Goal: Task Accomplishment & Management: Complete application form

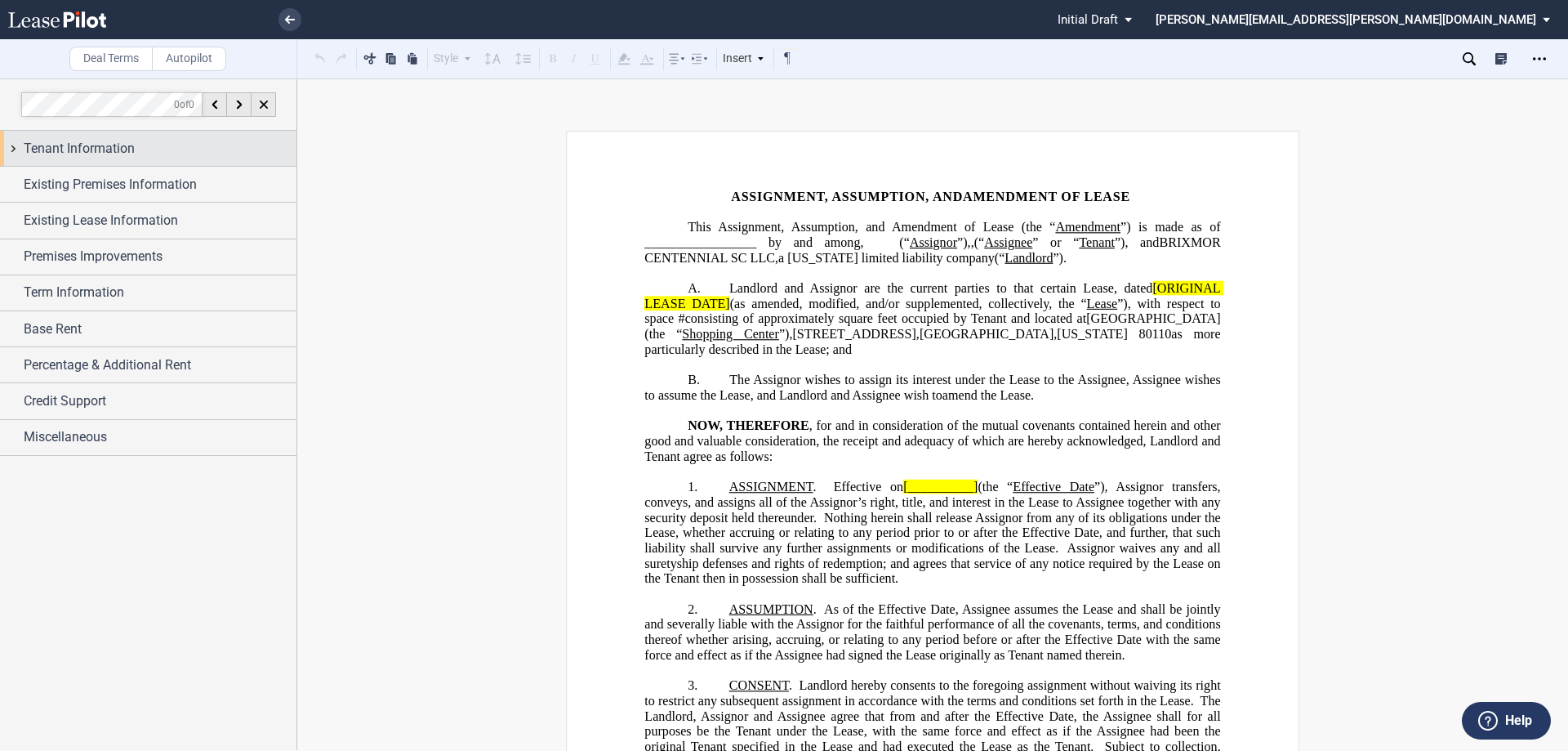
click at [121, 154] on span "Tenant Information" at bounding box center [79, 148] width 111 height 19
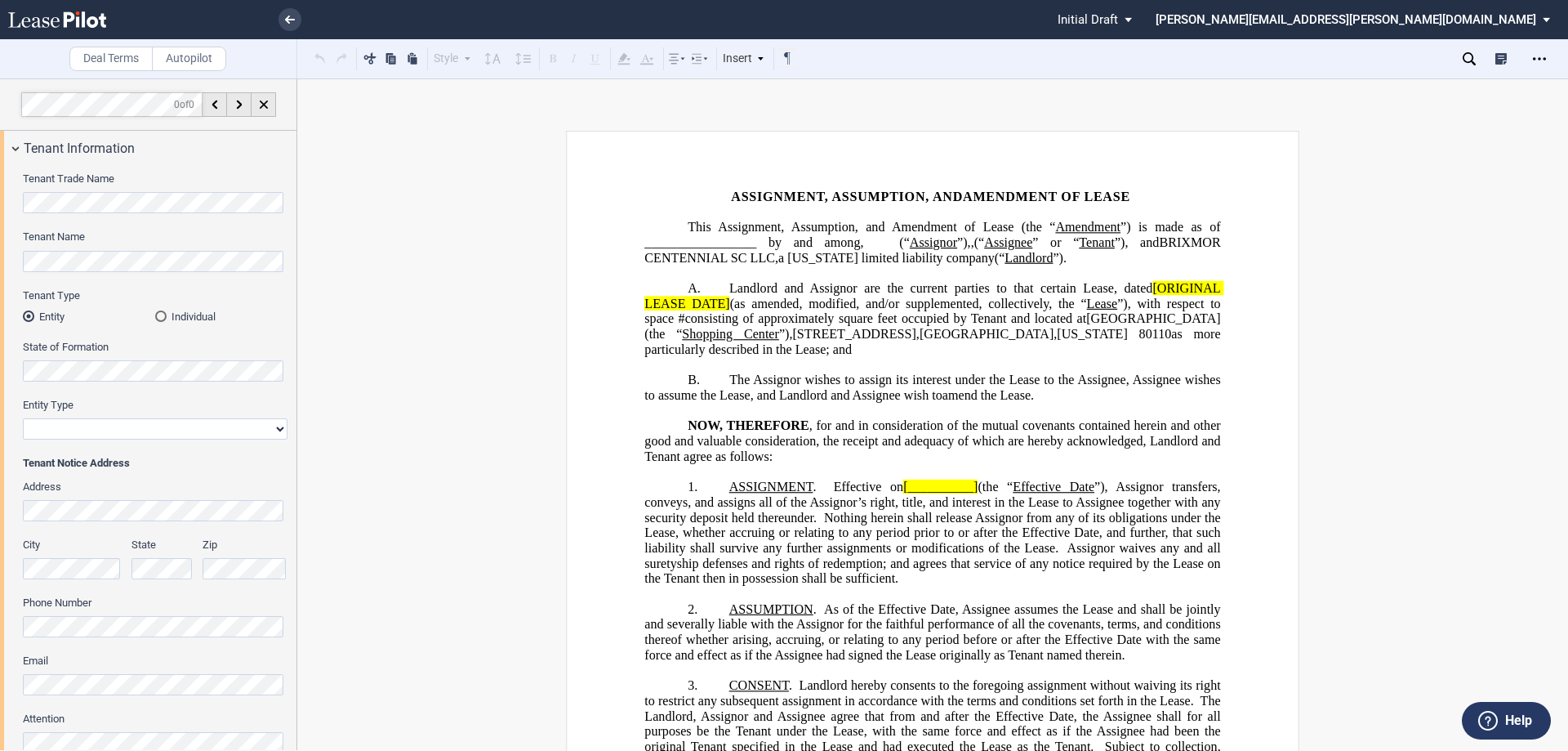
click at [162, 311] on div "Individual" at bounding box center [161, 316] width 12 height 12
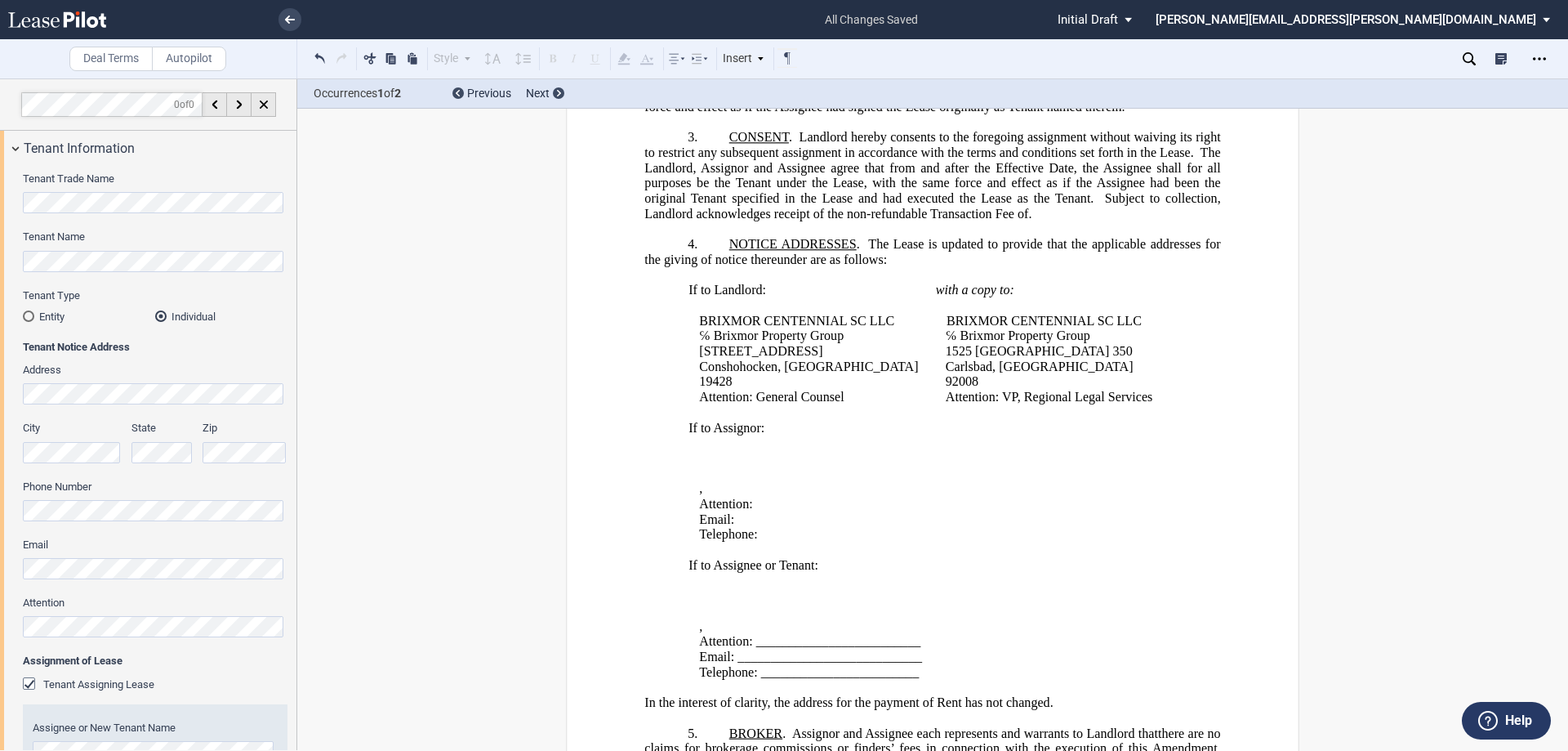
scroll to position [572, 0]
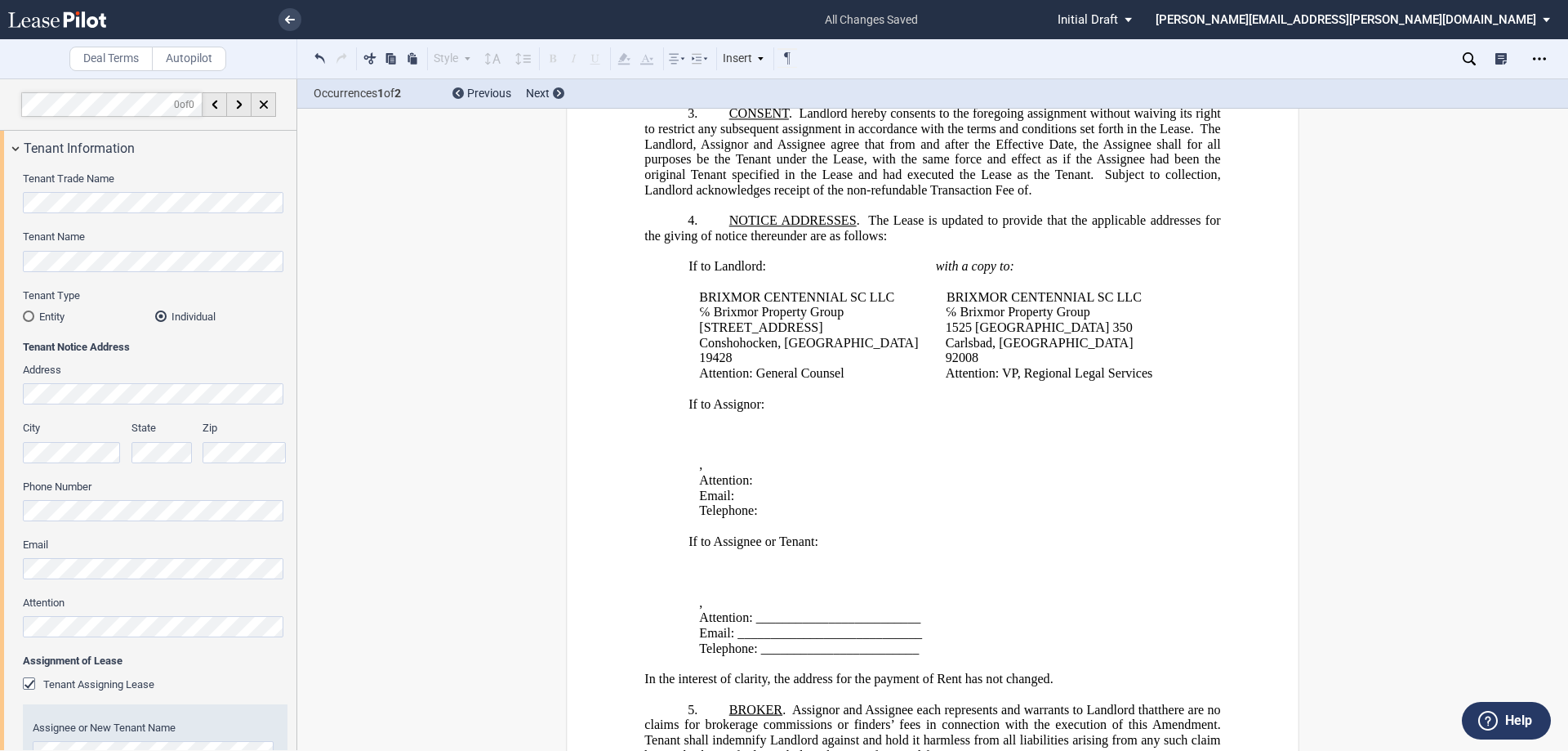
drag, startPoint x: 147, startPoint y: 416, endPoint x: 157, endPoint y: 410, distance: 11.7
click at [147, 418] on div "Address City State Zip Phone Number Email Attention" at bounding box center [155, 508] width 265 height 291
click at [21, 396] on div "Tenant Trade Name Tenant Name Tenant Type Entity Individual State of Formation …" at bounding box center [148, 612] width 297 height 893
click at [0, 453] on html ".bocls-1{fill:#26354a;fill-rule:evenodd} Loading... × all changes saved Pending…" at bounding box center [784, 376] width 1568 height 751
click at [179, 449] on div "City State Zip" at bounding box center [155, 449] width 284 height 58
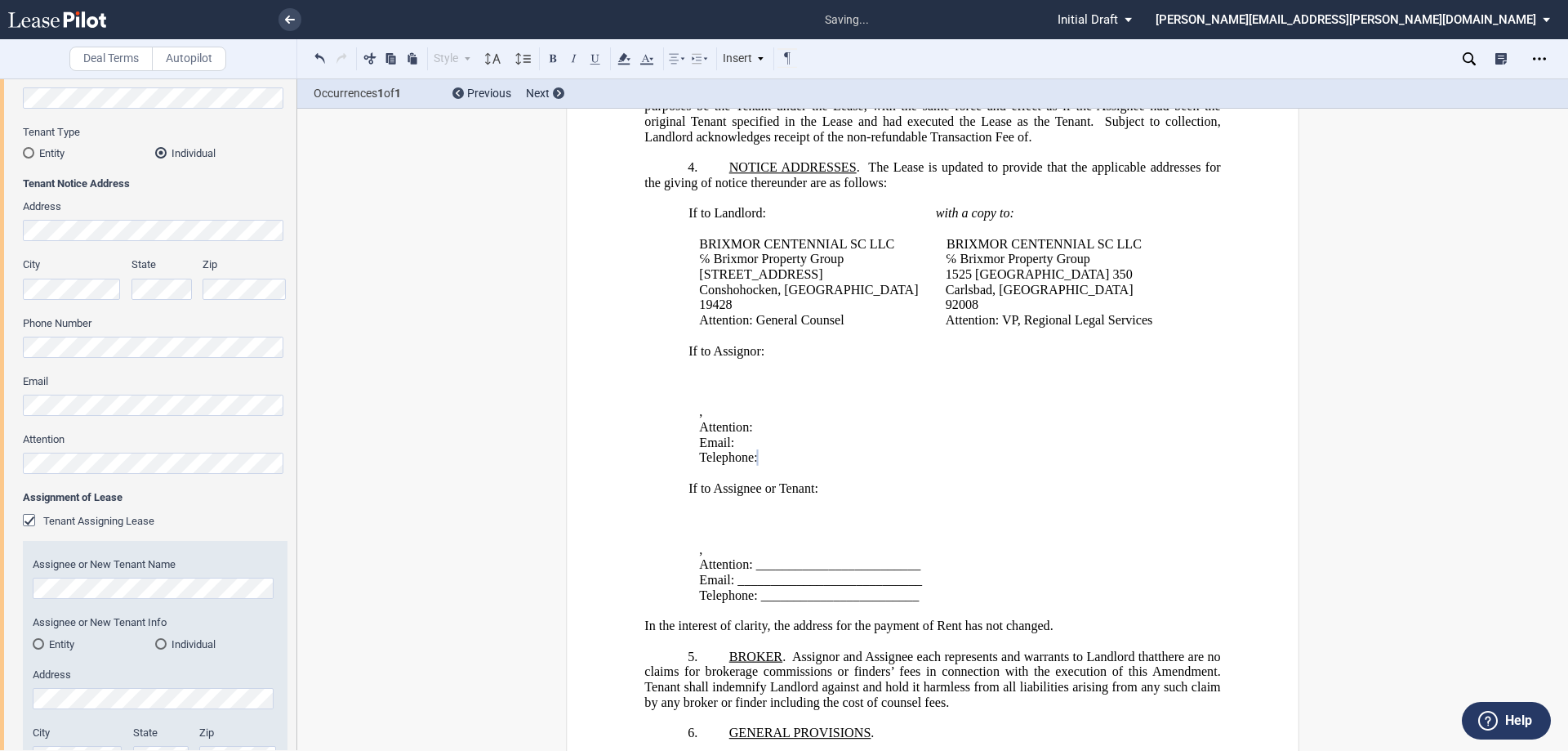
scroll to position [654, 0]
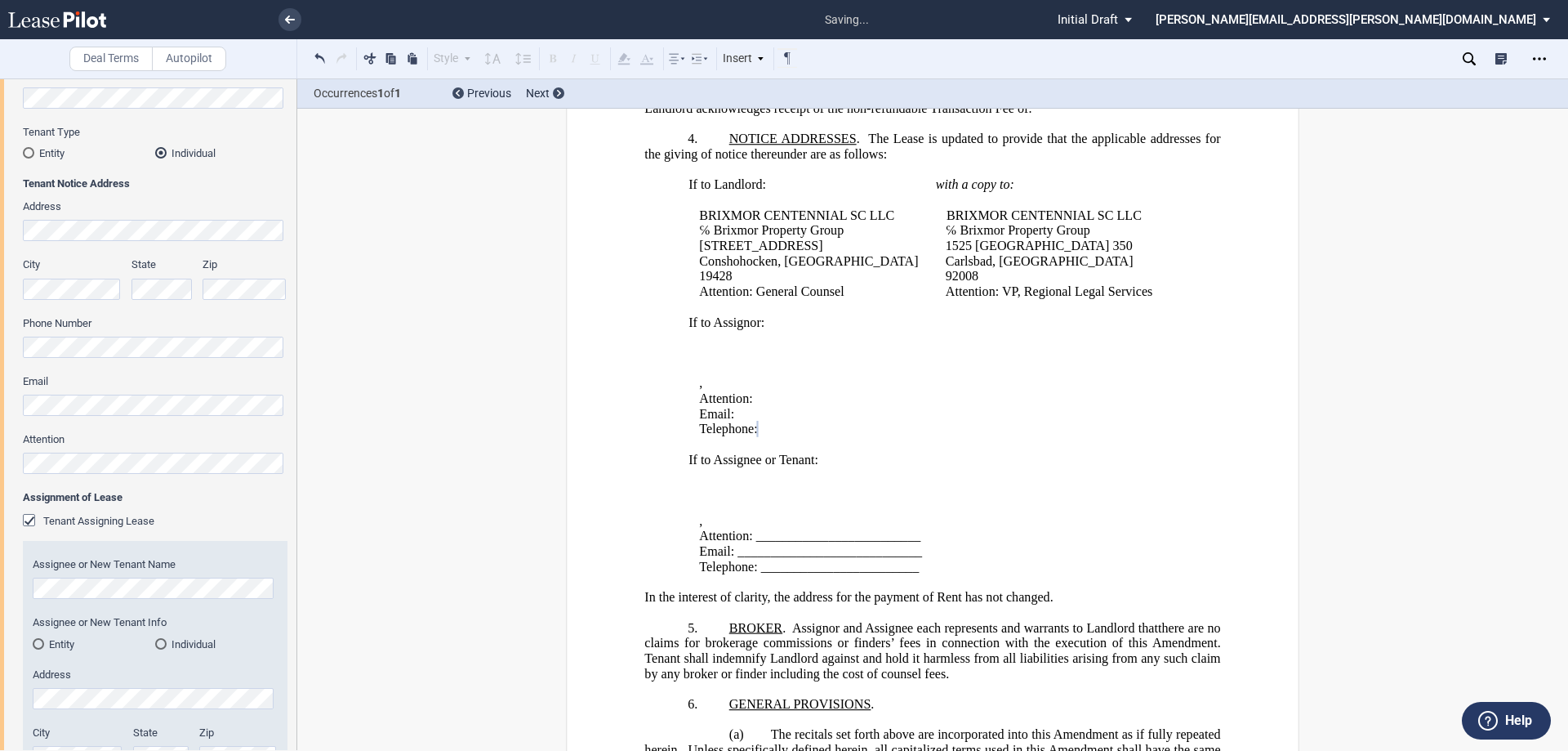
click at [7, 403] on div "Tenant Trade Name Tenant Name Tenant Type Entity Individual State of Formation …" at bounding box center [148, 448] width 297 height 893
drag, startPoint x: 915, startPoint y: 554, endPoint x: 732, endPoint y: 547, distance: 183.1
click at [732, 547] on span "Email: ____________________________" at bounding box center [810, 552] width 223 height 15
click at [0, 469] on html ".bocls-1{fill:#26354a;fill-rule:evenodd} Loading... × all changes saved Pending…" at bounding box center [784, 376] width 1568 height 751
drag, startPoint x: 910, startPoint y: 567, endPoint x: 756, endPoint y: 569, distance: 154.0
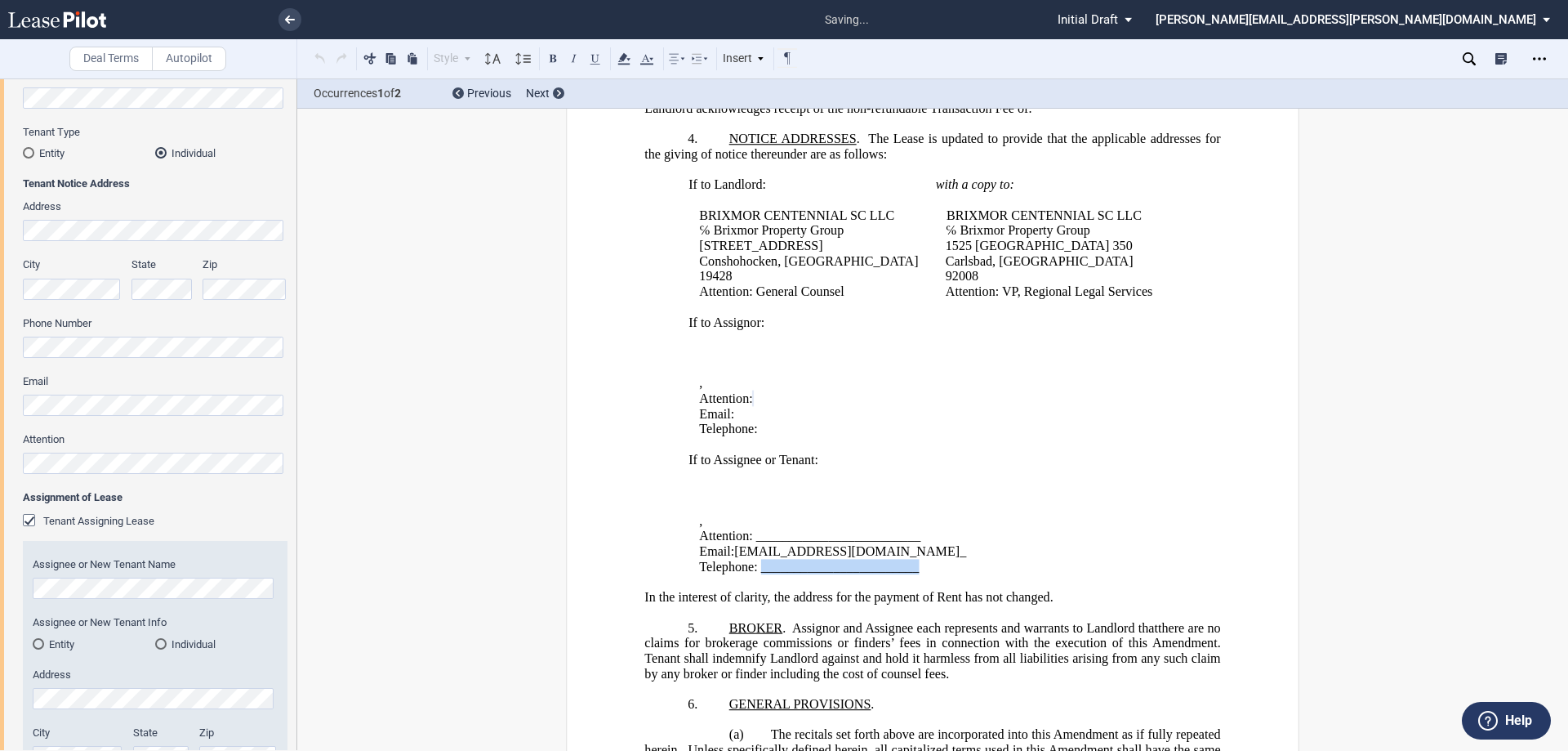
click at [756, 569] on span "Telephone: ________________________" at bounding box center [809, 567] width 220 height 15
click at [884, 556] on p "Email: ﻿ [EMAIL_ADDRESS][DOMAIN_NAME] _" at bounding box center [940, 552] width 484 height 16
drag, startPoint x: 841, startPoint y: 396, endPoint x: 691, endPoint y: 394, distance: 150.0
click at [691, 394] on td "If to Assignor: ﻿ ﻿ ﻿ ﻿ ﻿ ﻿ ﻿ , ﻿ ﻿ ﻿ ﻿ Attention: ﻿ ﻿ Email: ﻿ ﻿ Telephone: ﻿ …" at bounding box center [936, 444] width 505 height 260
click at [701, 399] on p "﻿ ﻿" at bounding box center [940, 399] width 484 height 16
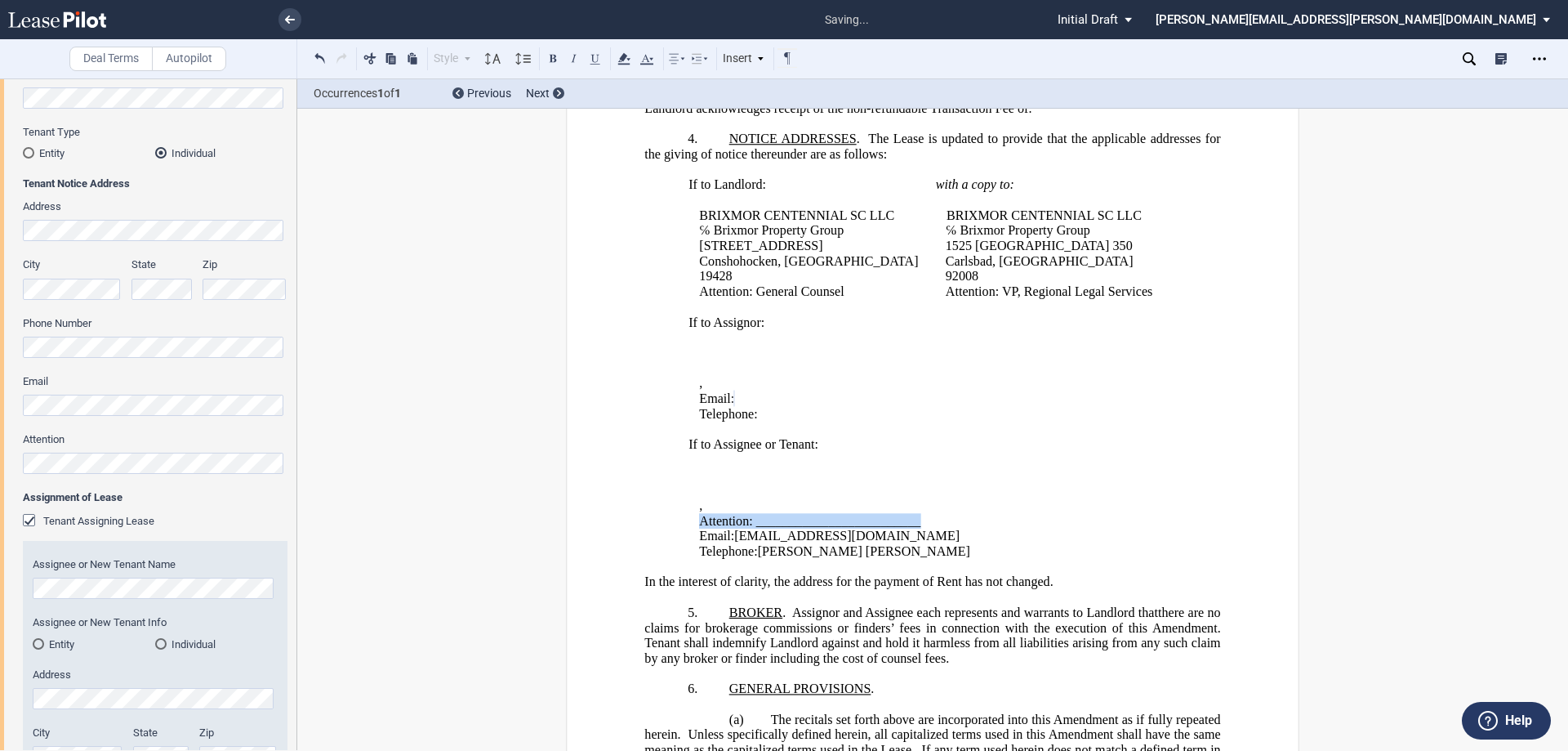
drag, startPoint x: 927, startPoint y: 521, endPoint x: 683, endPoint y: 514, distance: 244.1
click at [684, 514] on td "If to Assignor: ﻿ ﻿ ﻿ ﻿ ﻿ ﻿ ﻿ , ﻿ ﻿ ﻿ ﻿ Email: ﻿ ﻿ Telephone: ﻿ ﻿ ﻿ If to Assig…" at bounding box center [936, 436] width 505 height 244
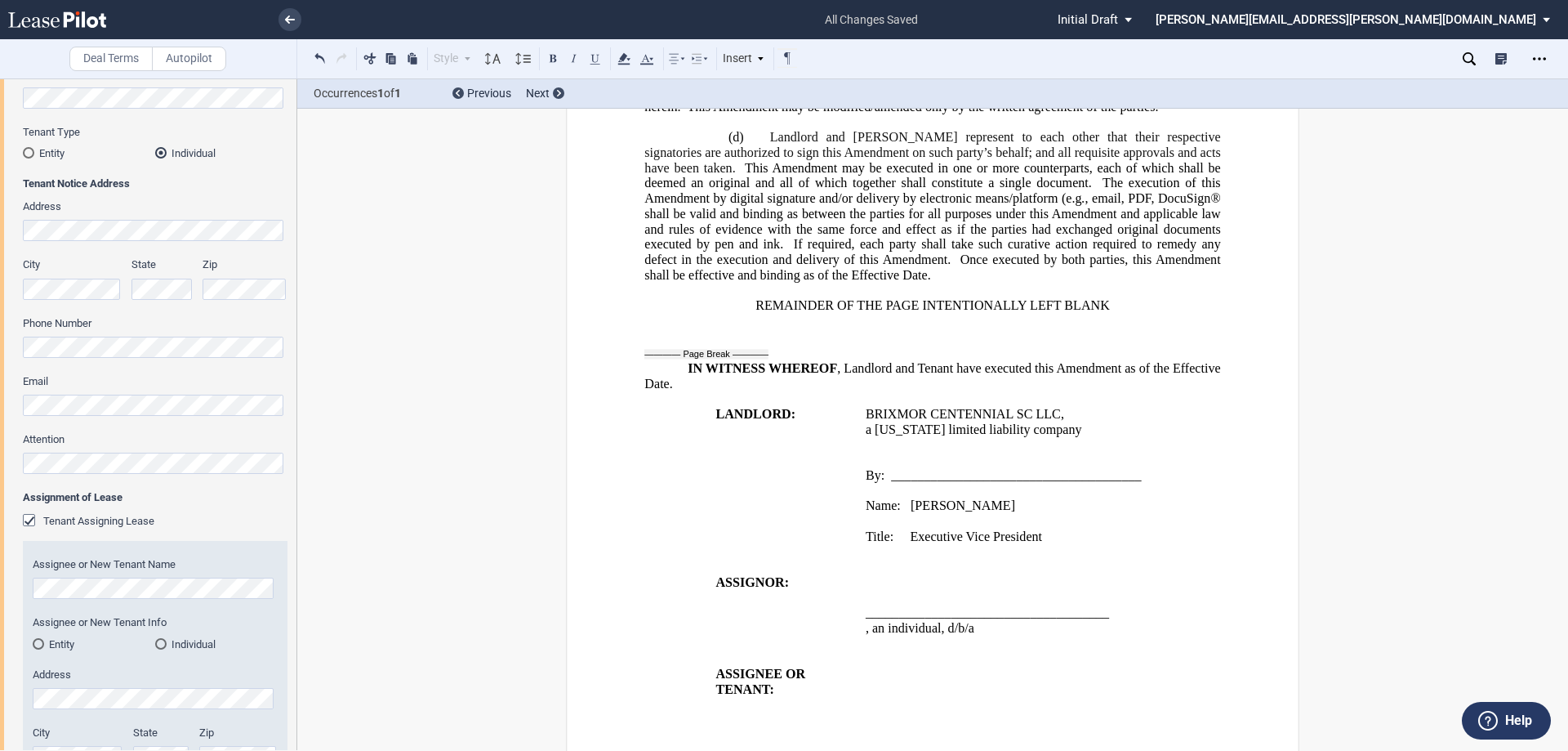
scroll to position [1515, 0]
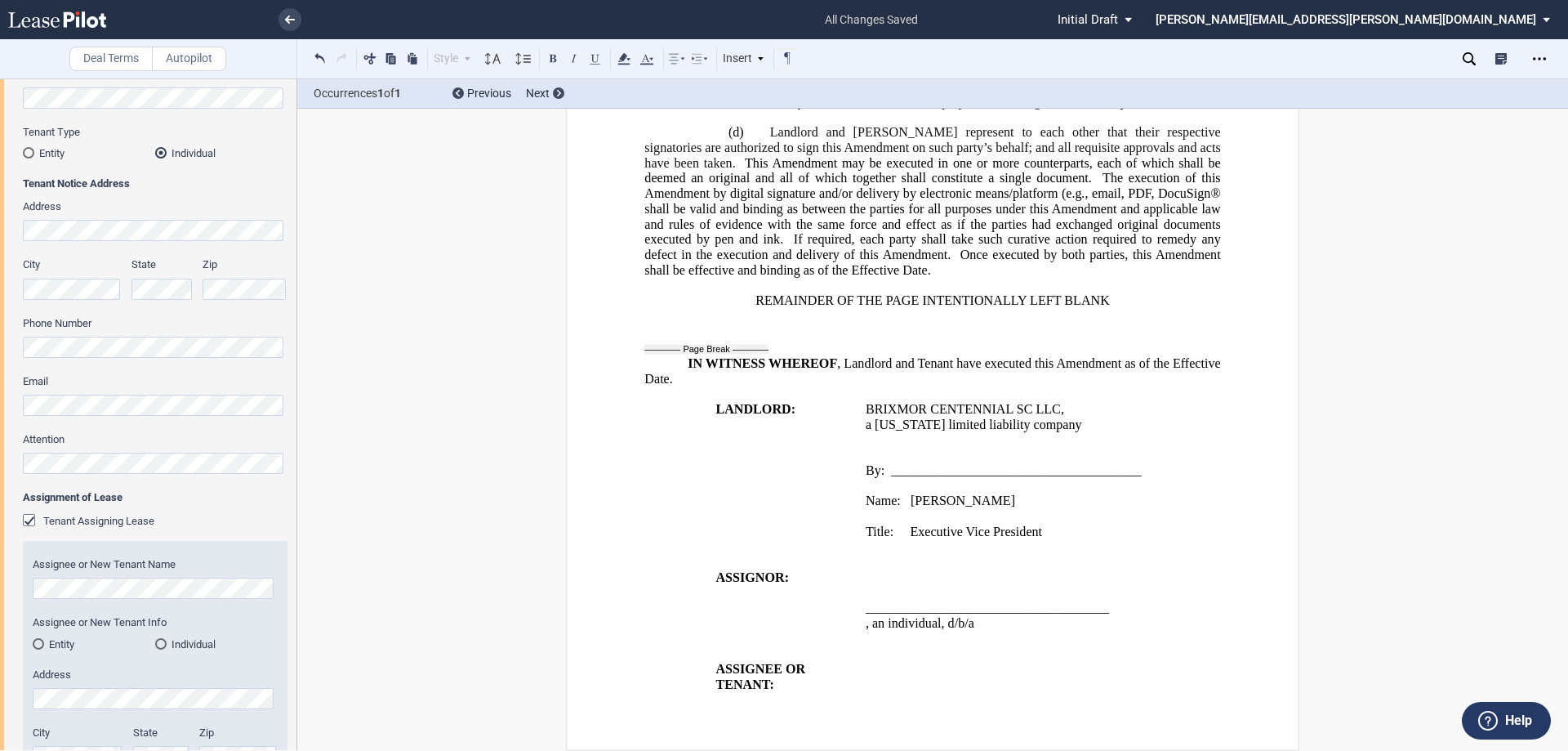
click at [1078, 531] on p "Title: Executive Vice President" at bounding box center [1043, 531] width 356 height 16
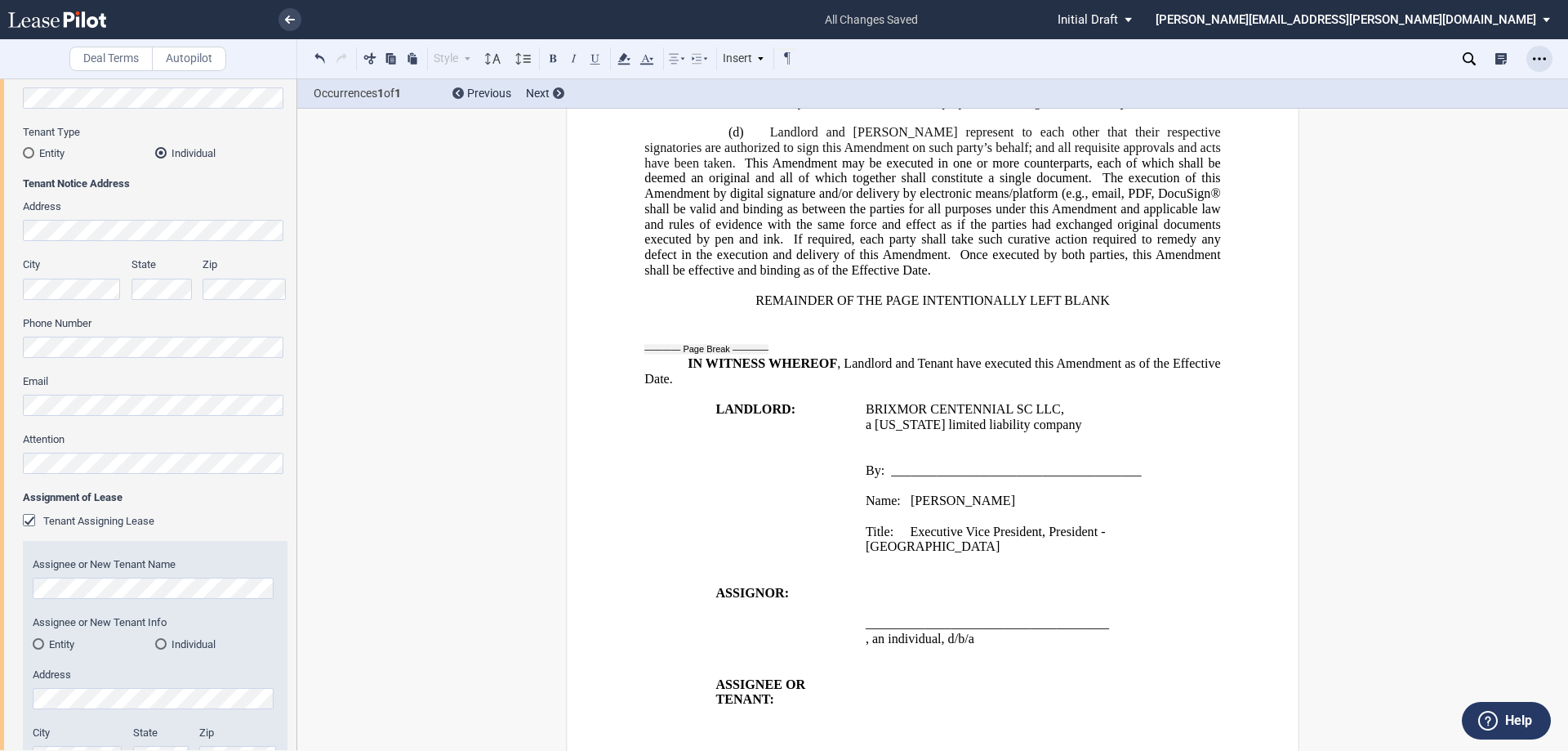
click at [1547, 64] on div "Open Lease options menu" at bounding box center [1540, 59] width 26 height 26
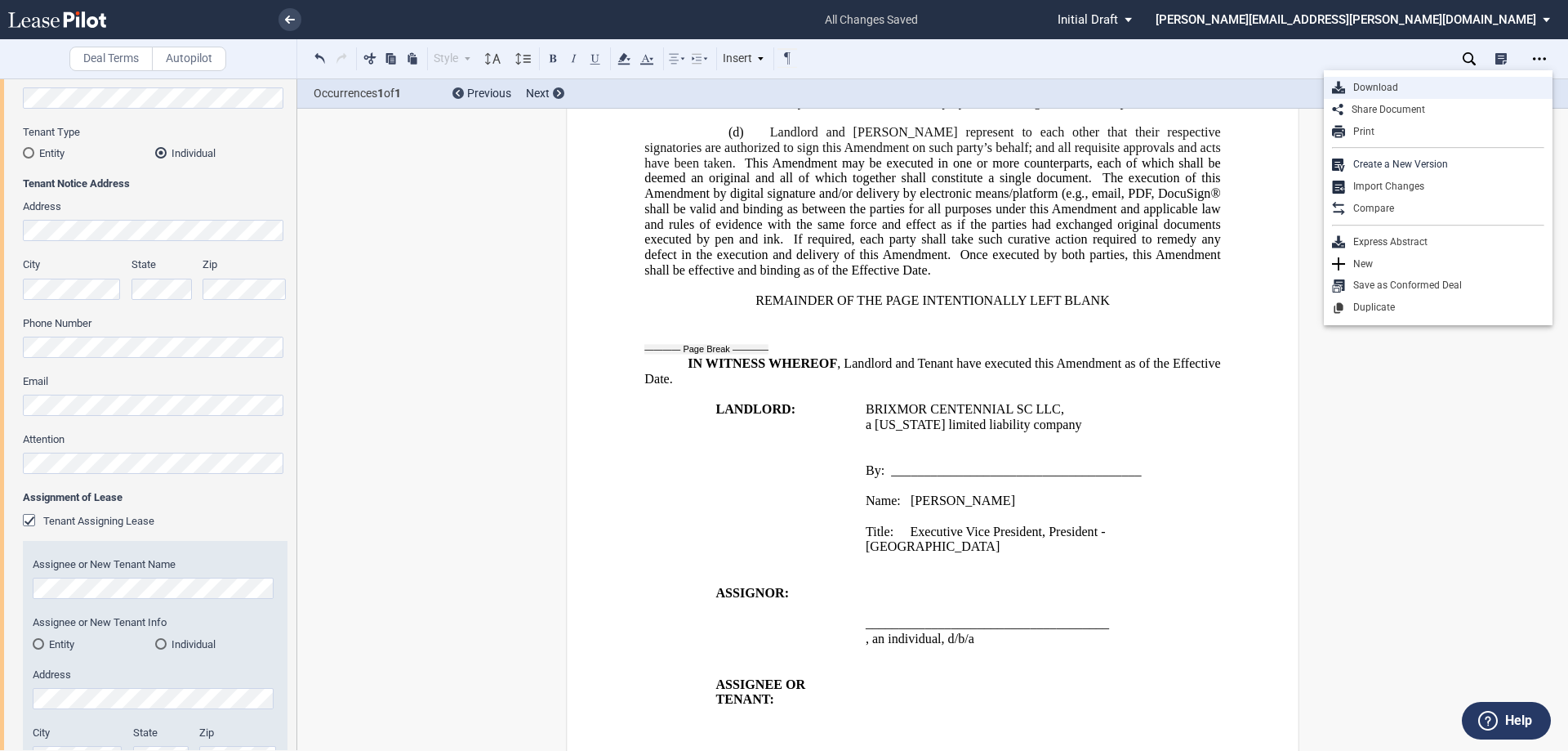
click at [1365, 90] on div "Download" at bounding box center [1445, 87] width 199 height 14
